Goal: Register for event/course

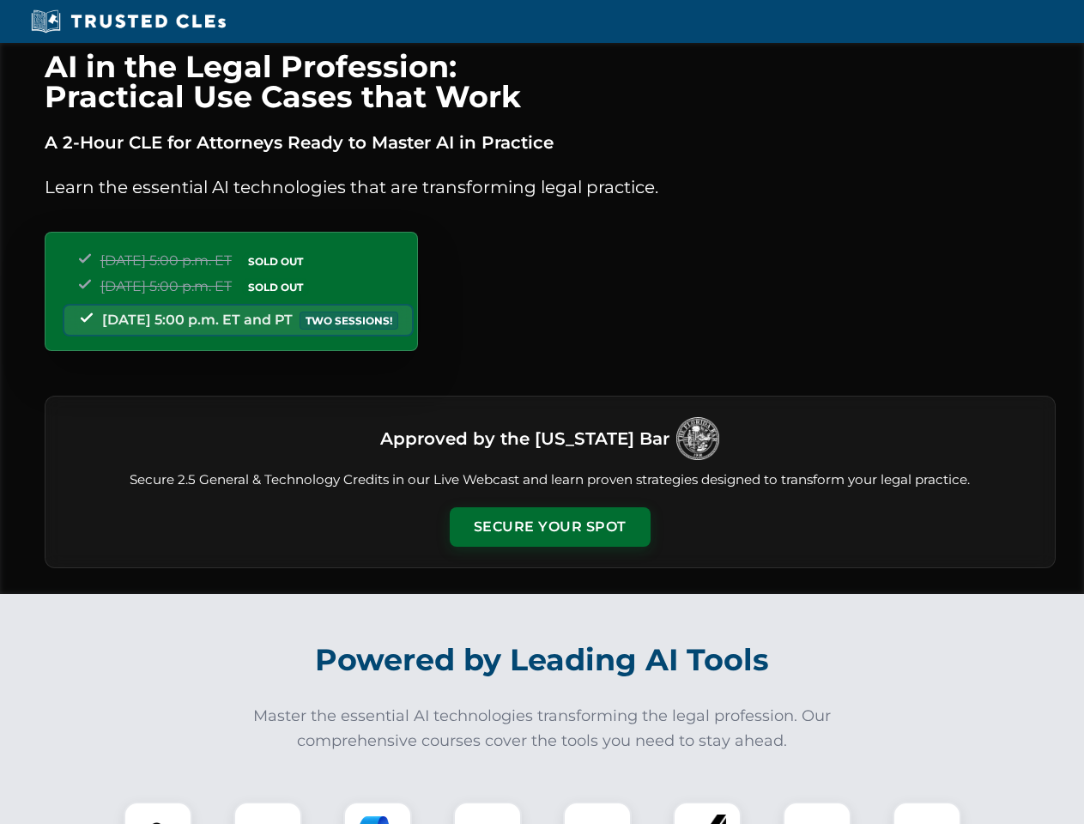
click at [549, 527] on button "Secure Your Spot" at bounding box center [550, 526] width 201 height 39
click at [158, 813] on img at bounding box center [158, 836] width 50 height 50
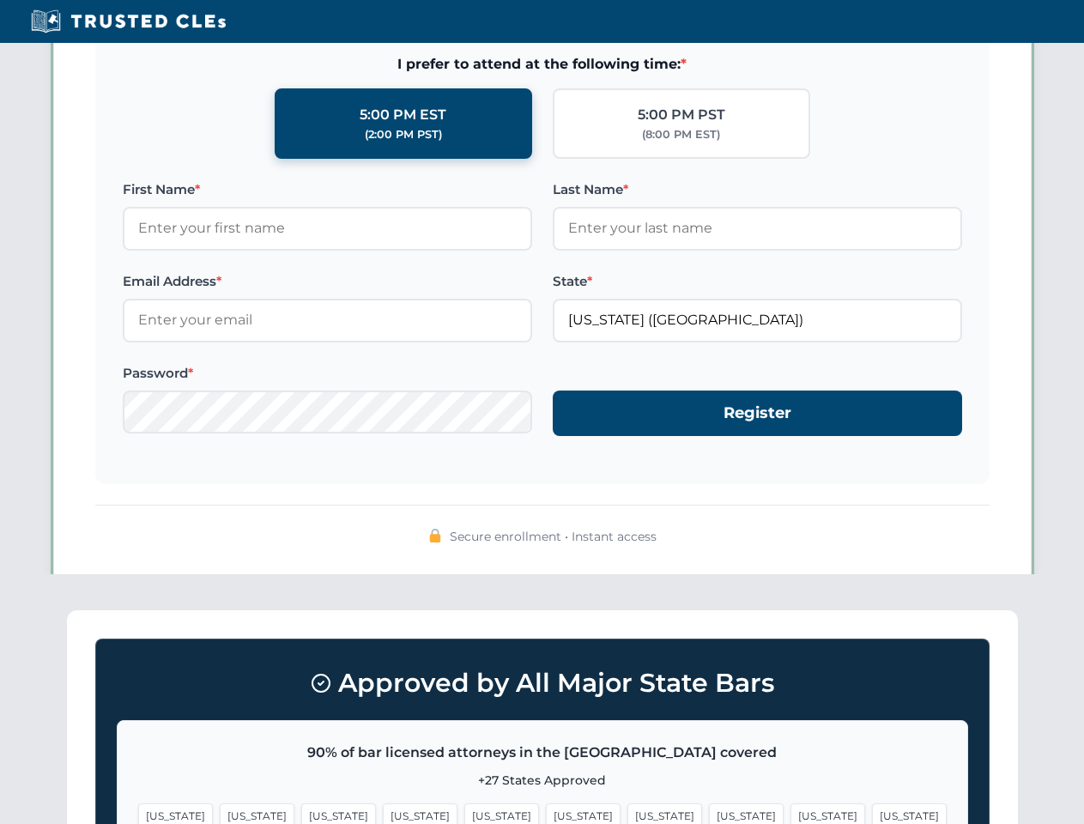
click at [627, 813] on span "[US_STATE]" at bounding box center [664, 815] width 75 height 25
click at [790, 813] on span "[US_STATE]" at bounding box center [827, 815] width 75 height 25
